Goal: Task Accomplishment & Management: Manage account settings

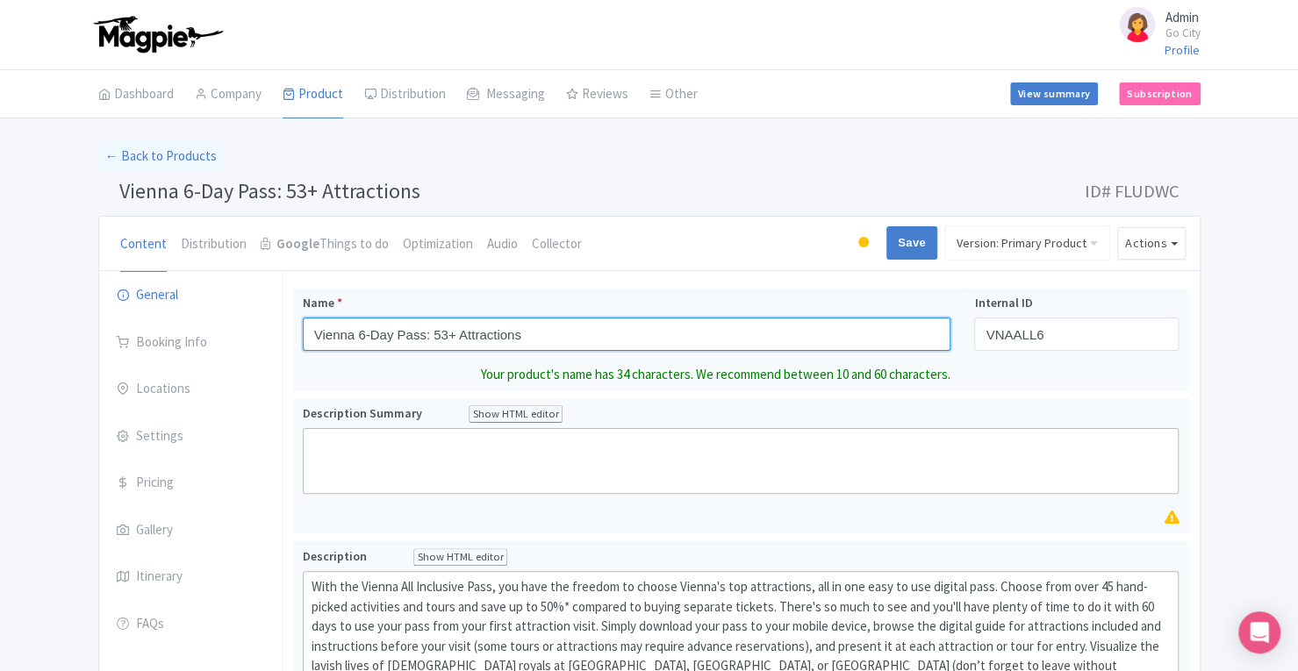
drag, startPoint x: 313, startPoint y: 331, endPoint x: 641, endPoint y: 324, distance: 327.4
click at [641, 324] on input "Vienna 6-Day Pass: 53+ Attractions" at bounding box center [627, 334] width 648 height 33
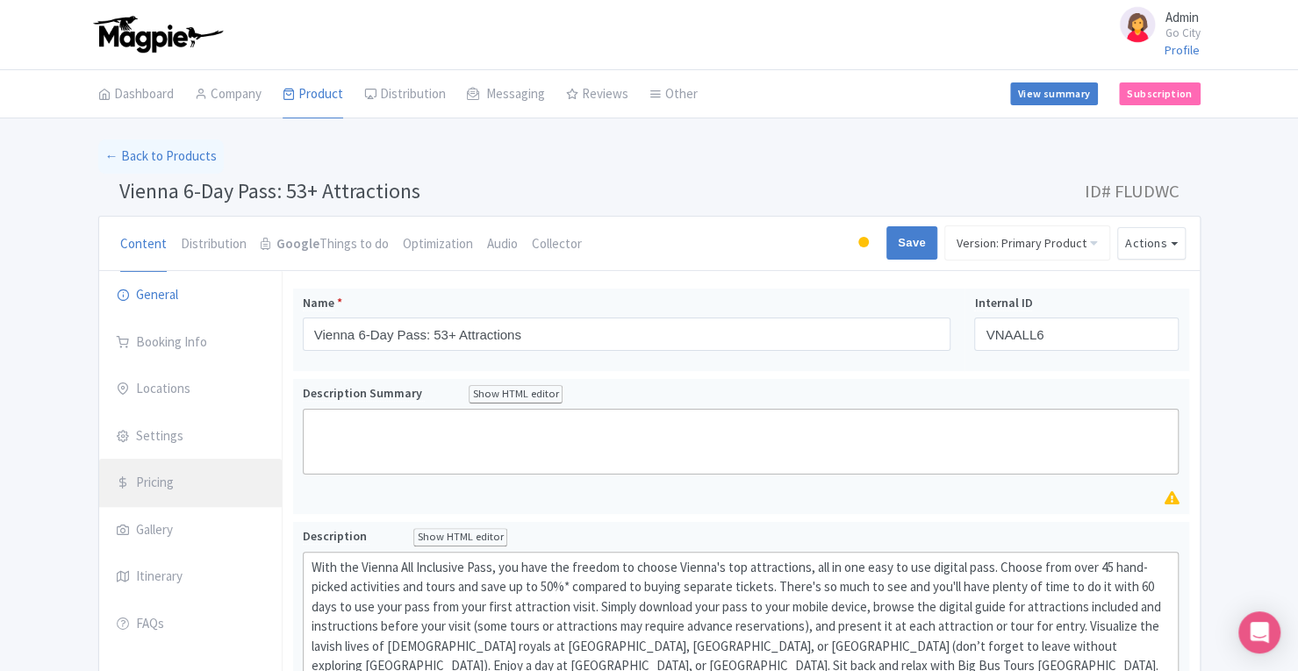
click at [190, 485] on link "Pricing" at bounding box center [190, 483] width 183 height 49
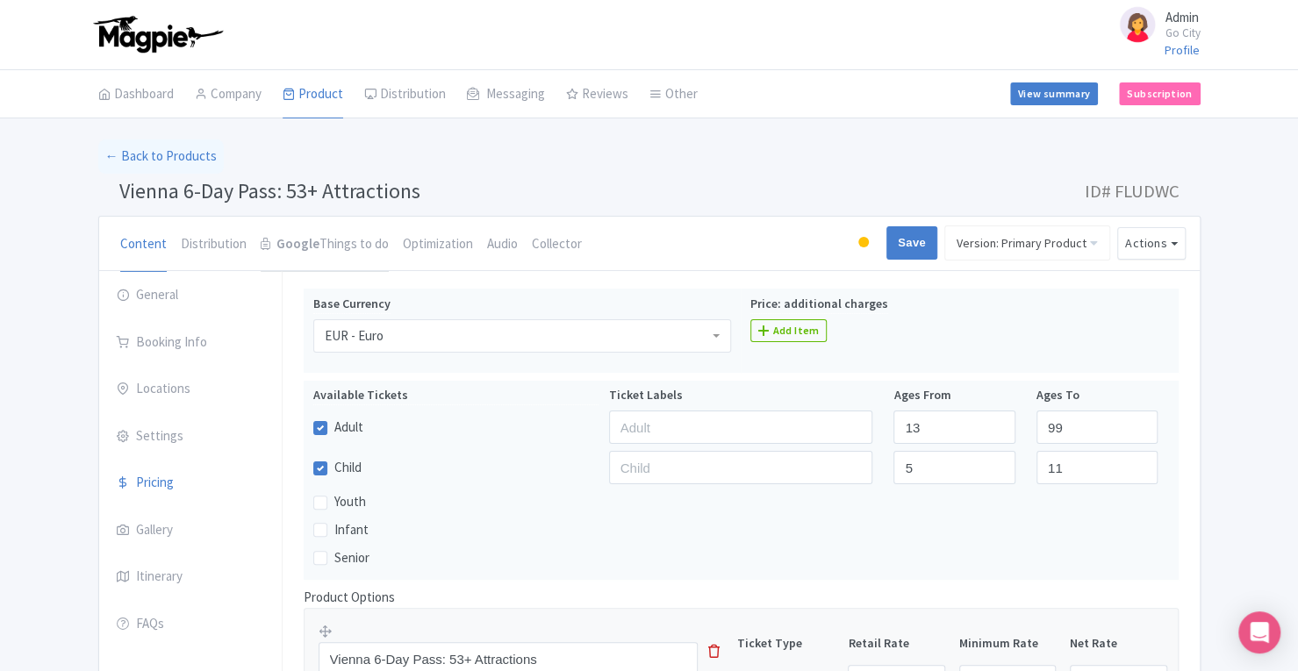
click at [311, 247] on strong "Google" at bounding box center [297, 244] width 43 height 20
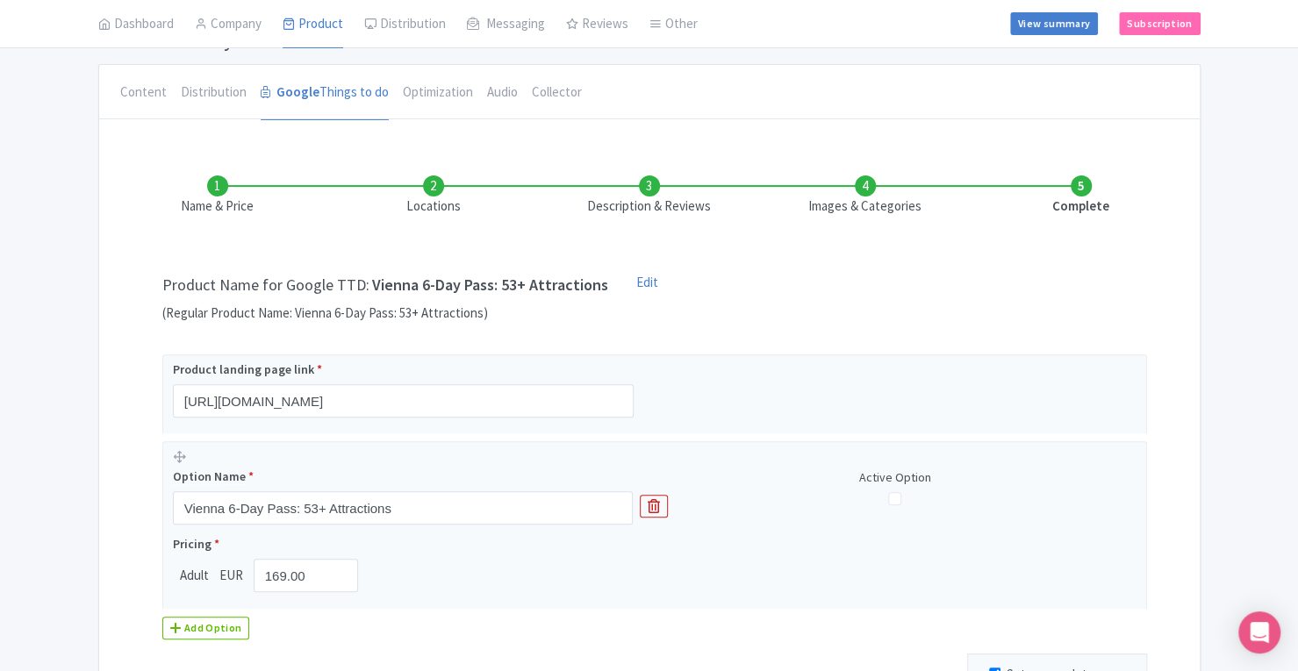
scroll to position [154, 0]
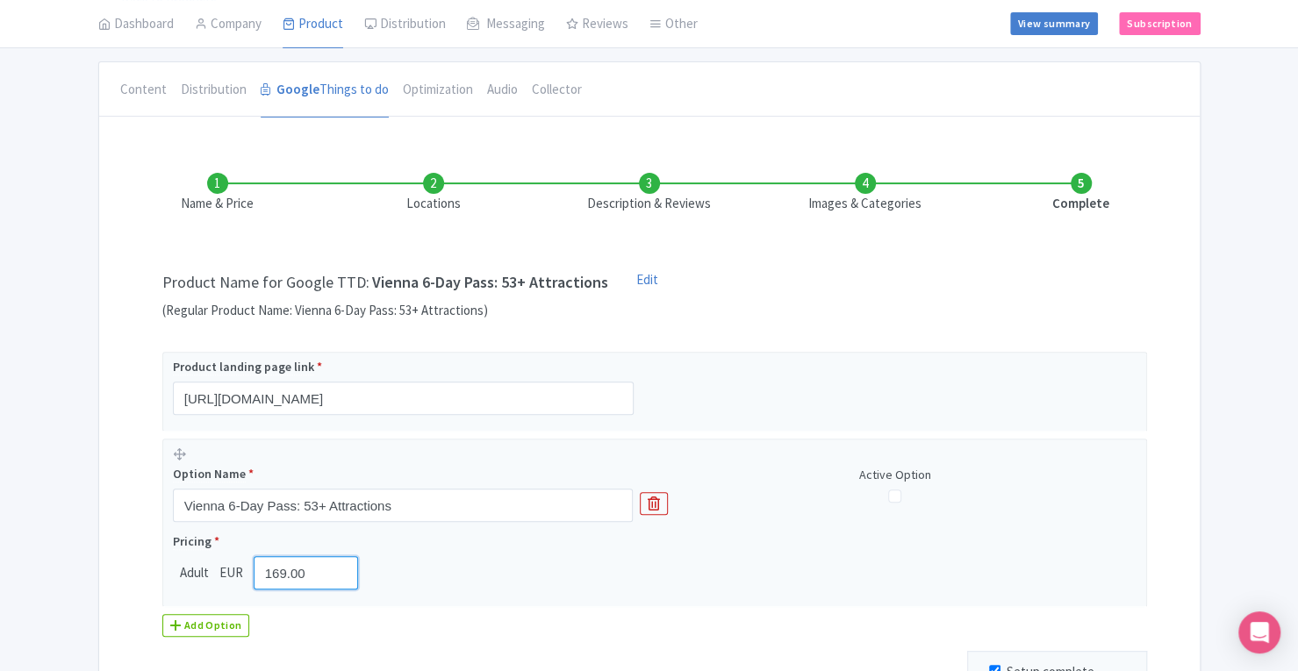
drag, startPoint x: 318, startPoint y: 573, endPoint x: 203, endPoint y: 583, distance: 115.4
click at [203, 583] on div "Adult EUR 169.00" at bounding box center [269, 572] width 193 height 33
click at [151, 96] on link "Content" at bounding box center [143, 90] width 47 height 56
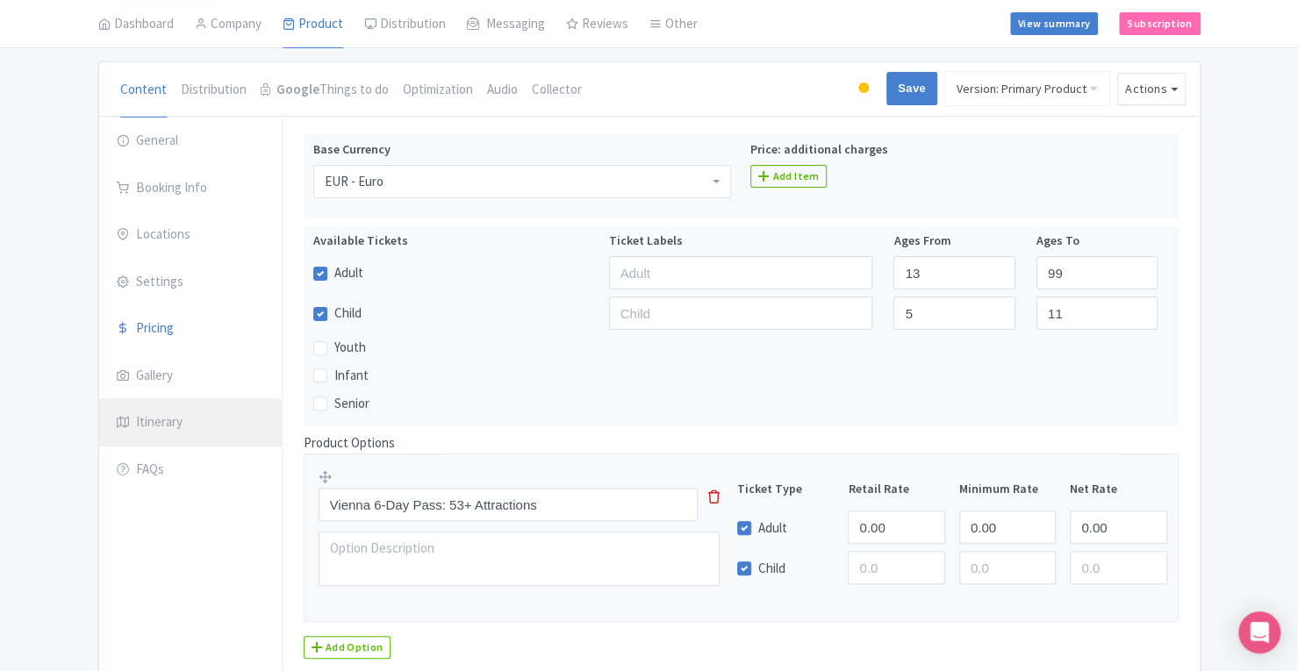
click at [173, 413] on link "Itinerary" at bounding box center [190, 422] width 183 height 49
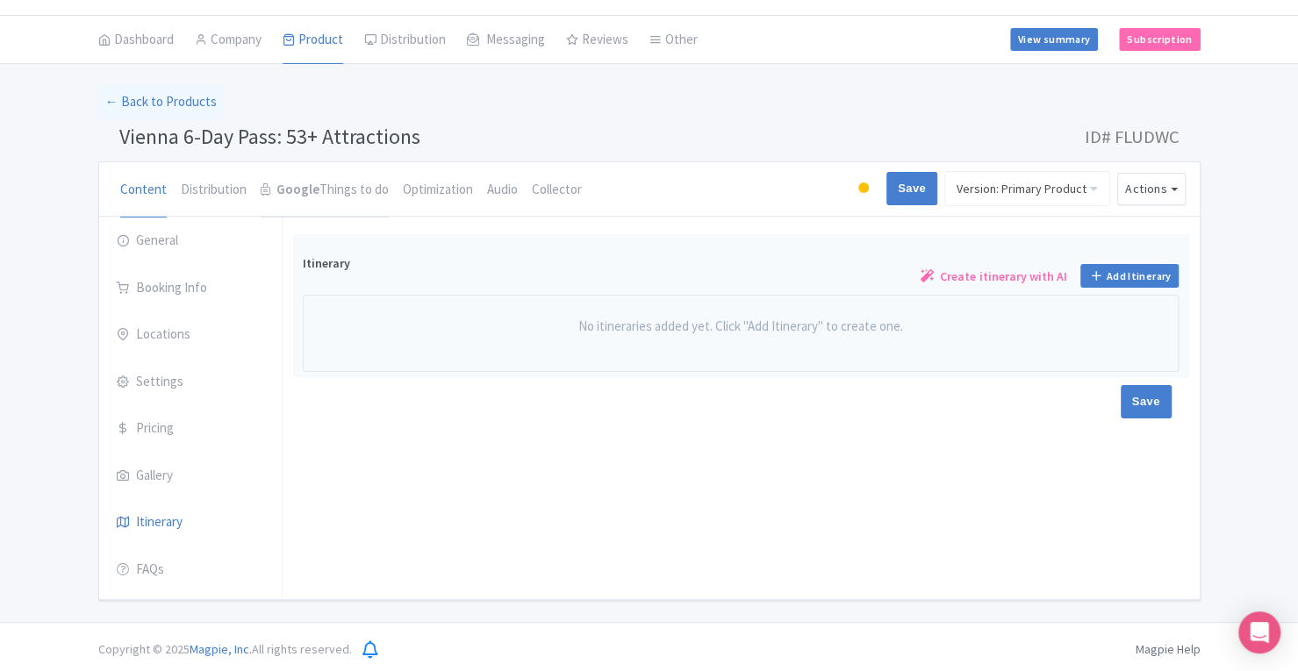
click at [334, 185] on link "Google Things to do" at bounding box center [325, 190] width 128 height 56
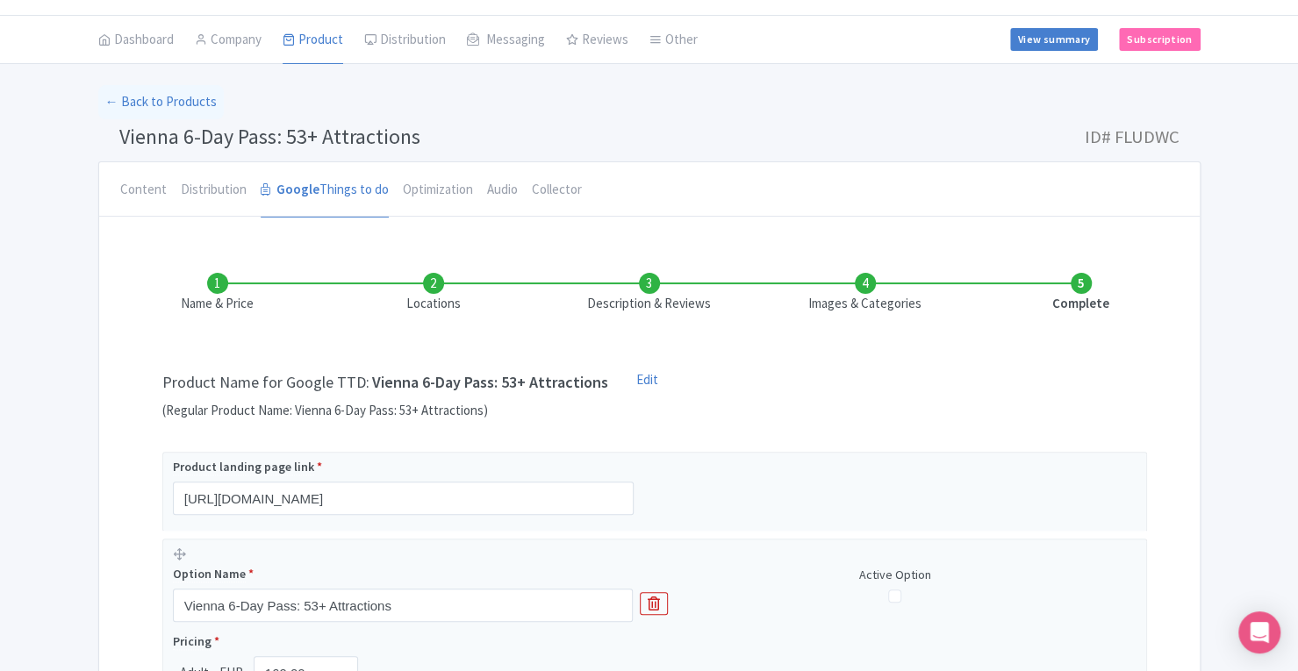
click at [869, 286] on li "Images & Categories" at bounding box center [865, 293] width 216 height 41
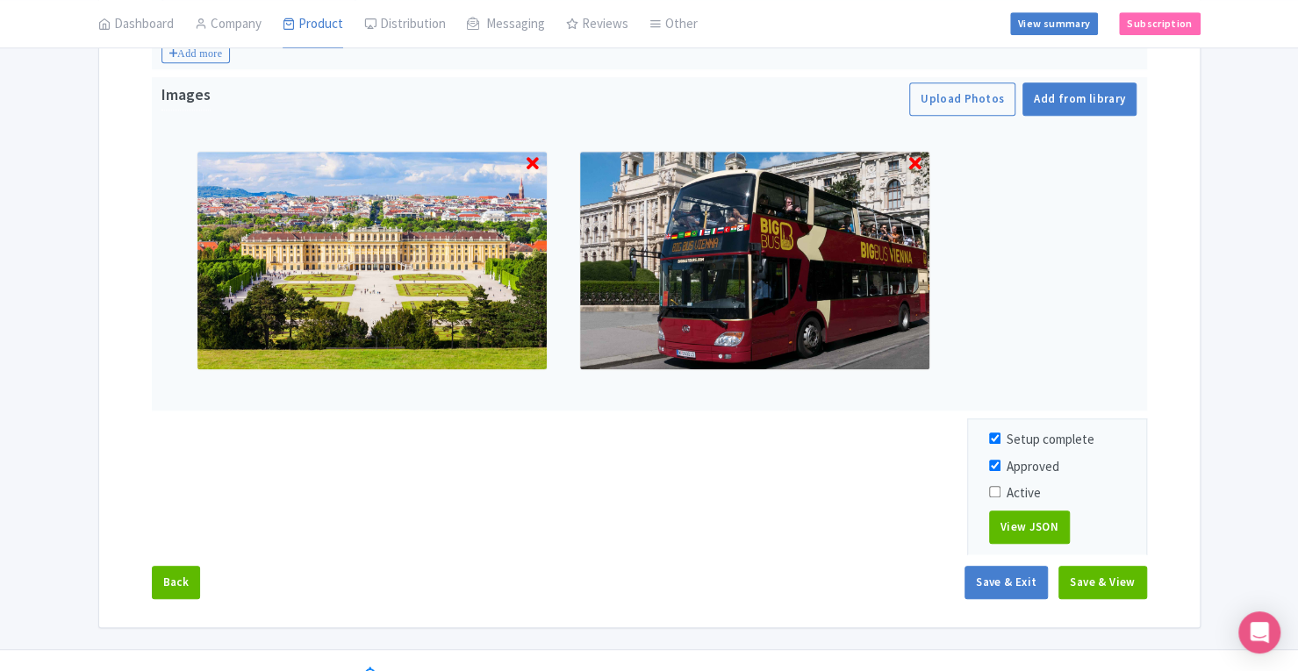
scroll to position [580, 0]
